Goal: Book appointment/travel/reservation

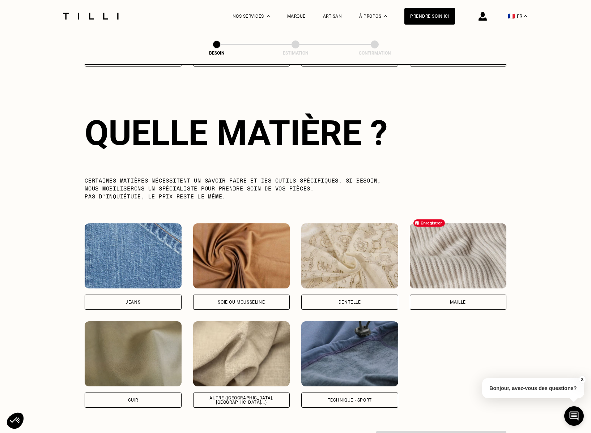
scroll to position [628, 0]
click at [136, 248] on img at bounding box center [133, 256] width 97 height 65
select select "FR"
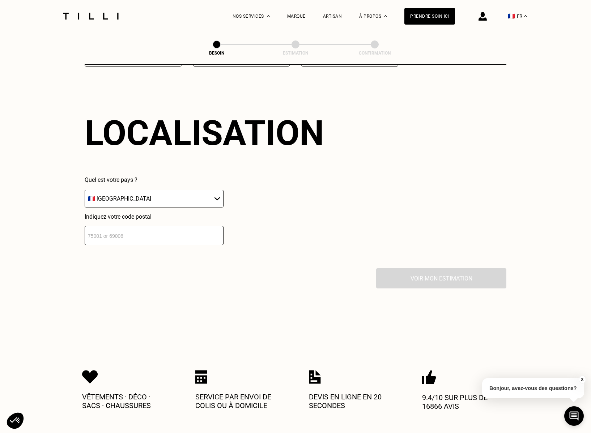
scroll to position [970, 0]
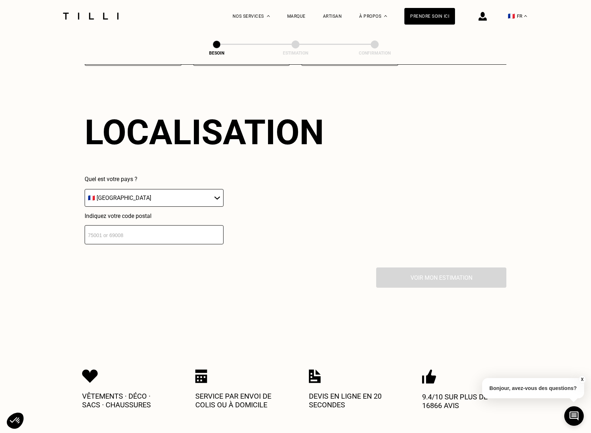
click at [156, 231] on input "number" at bounding box center [154, 234] width 139 height 19
type input "75002"
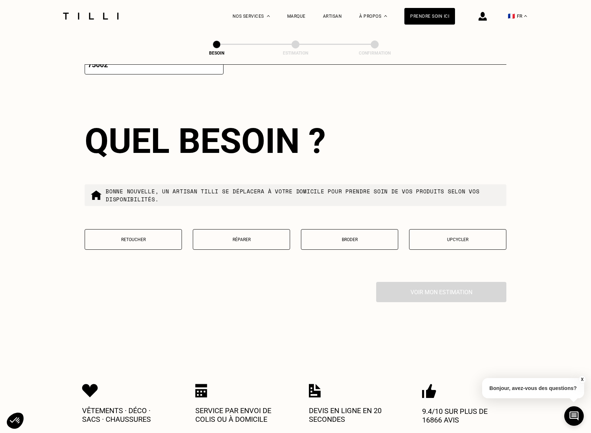
scroll to position [1149, 0]
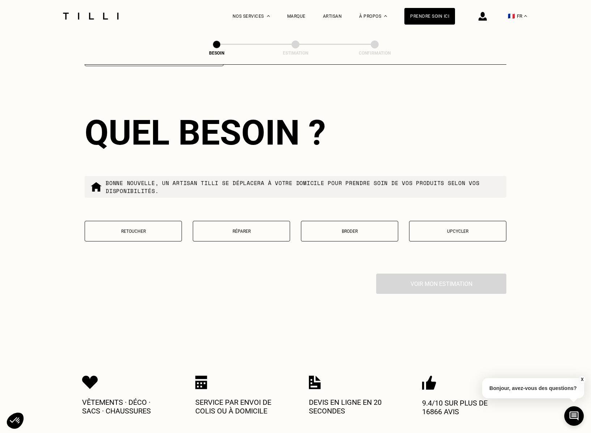
click at [141, 230] on button "Retoucher" at bounding box center [133, 231] width 97 height 21
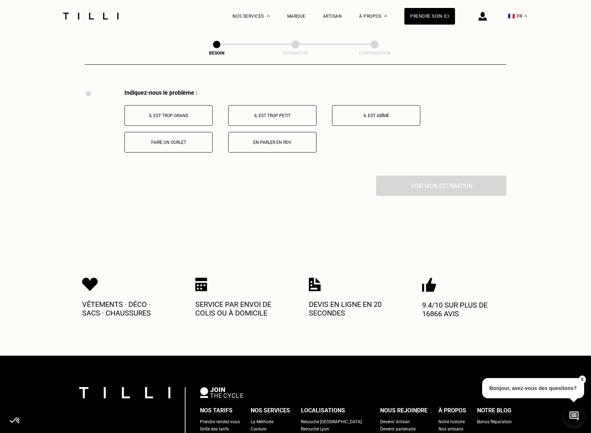
scroll to position [1334, 0]
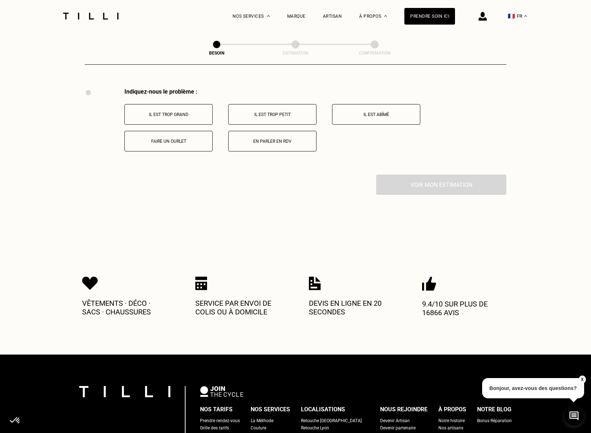
click at [192, 112] on p "Il est trop grand" at bounding box center [168, 114] width 80 height 5
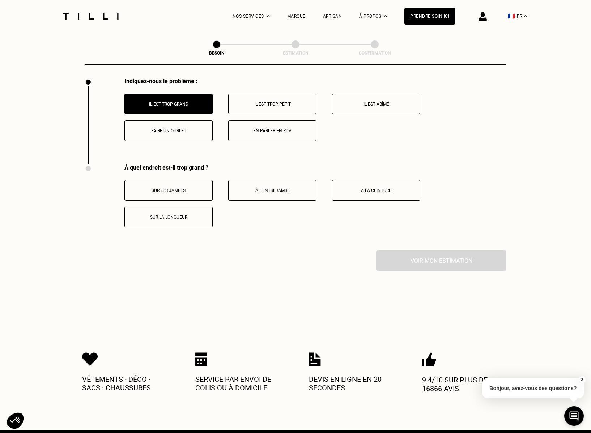
scroll to position [1336, 0]
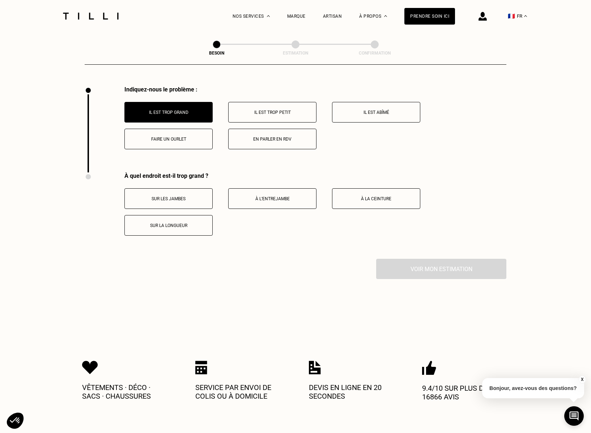
click at [197, 137] on p "Faire un ourlet" at bounding box center [168, 139] width 80 height 5
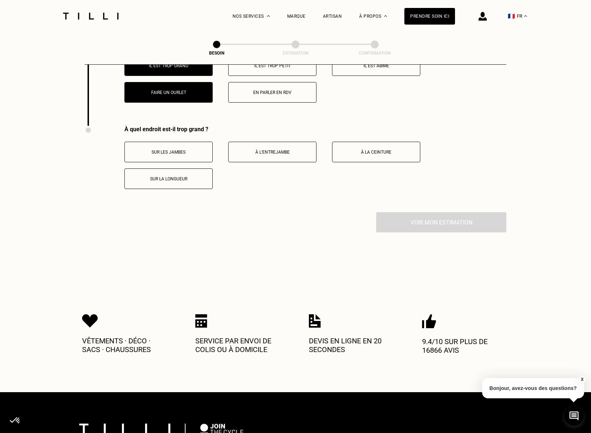
scroll to position [1343, 0]
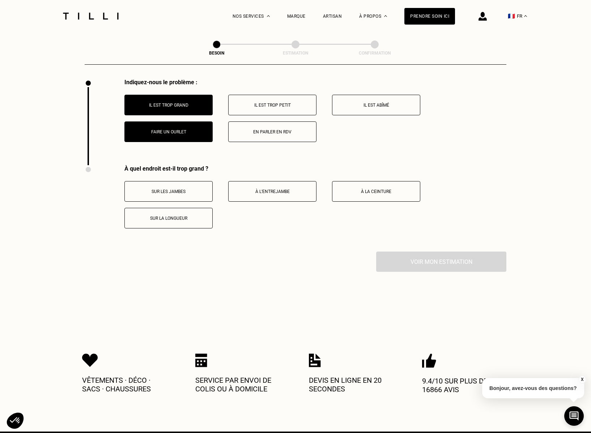
click at [198, 103] on p "Il est trop grand" at bounding box center [168, 105] width 80 height 5
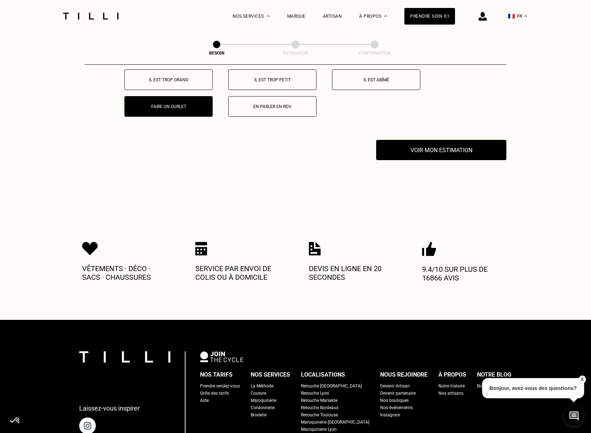
scroll to position [1324, 0]
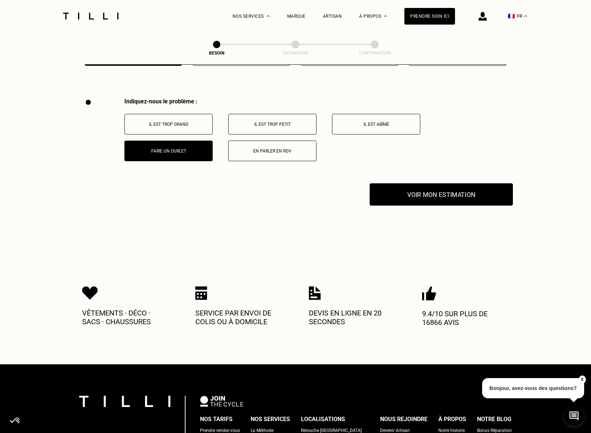
click at [432, 183] on button "Voir mon estimation" at bounding box center [441, 194] width 143 height 22
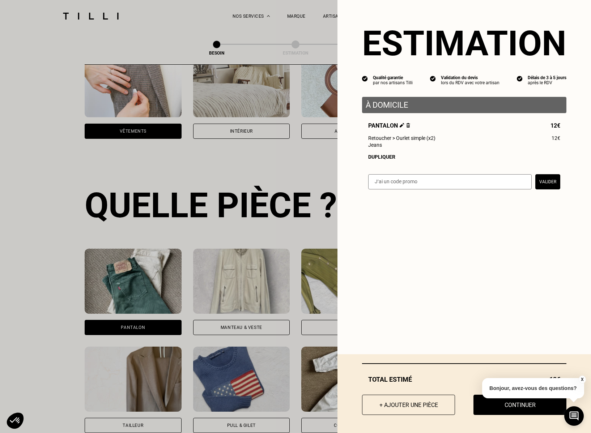
scroll to position [155, 0]
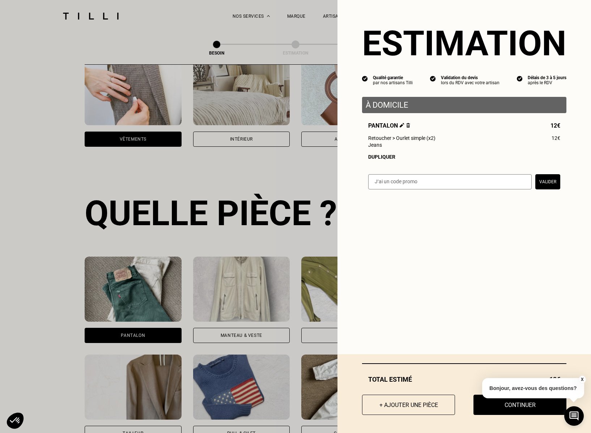
drag, startPoint x: 383, startPoint y: 159, endPoint x: 328, endPoint y: 157, distance: 54.3
click at [383, 159] on div "Dupliquer" at bounding box center [464, 157] width 192 height 6
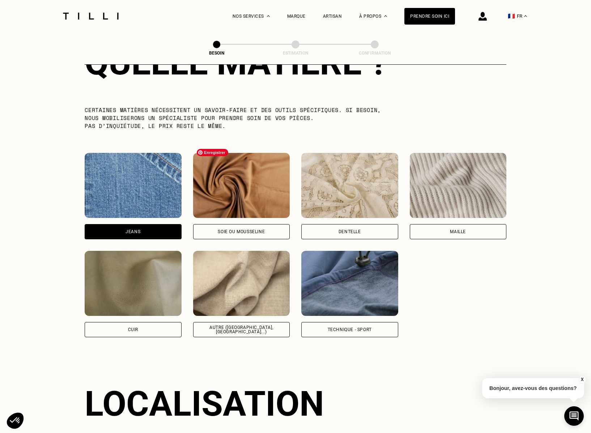
scroll to position [748, 0]
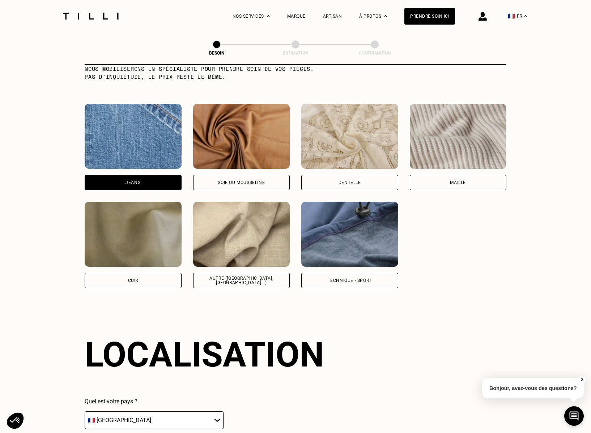
click at [240, 276] on div "Autre ([GEOGRAPHIC_DATA], [GEOGRAPHIC_DATA]...)" at bounding box center [241, 280] width 97 height 15
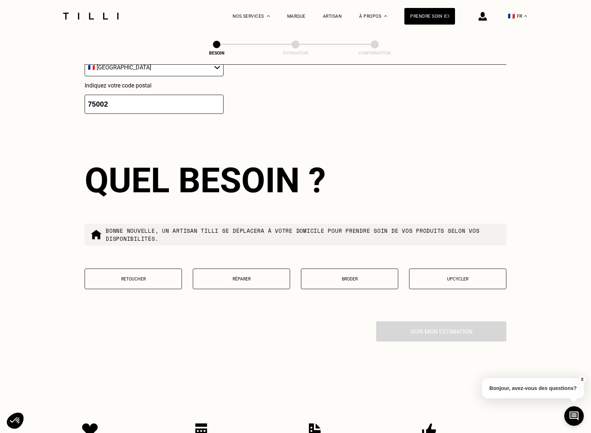
drag, startPoint x: 231, startPoint y: 272, endPoint x: 216, endPoint y: 259, distance: 20.0
click at [231, 277] on p "Réparer" at bounding box center [241, 279] width 89 height 5
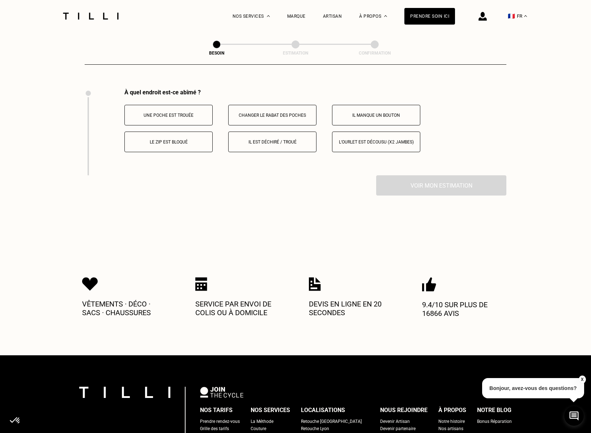
scroll to position [1334, 0]
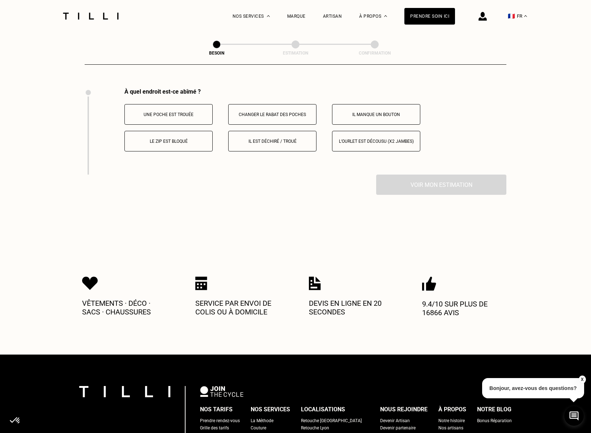
click at [371, 131] on button "L‘ourlet est décousu (x2 jambes)" at bounding box center [376, 141] width 88 height 21
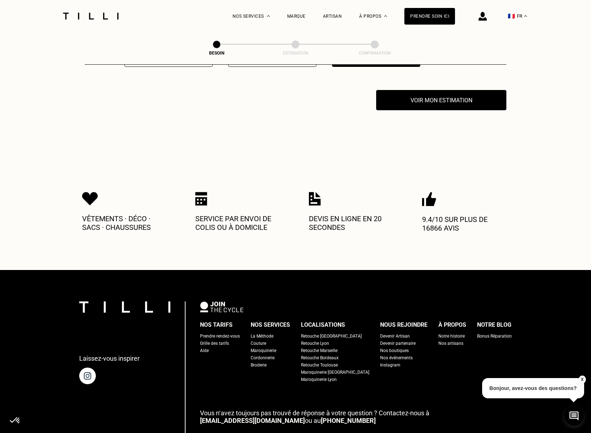
scroll to position [1420, 0]
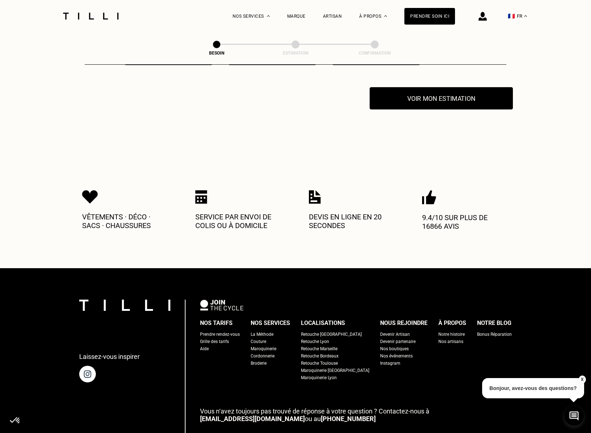
click at [443, 89] on button "Voir mon estimation" at bounding box center [441, 98] width 143 height 22
